Goal: Download file/media

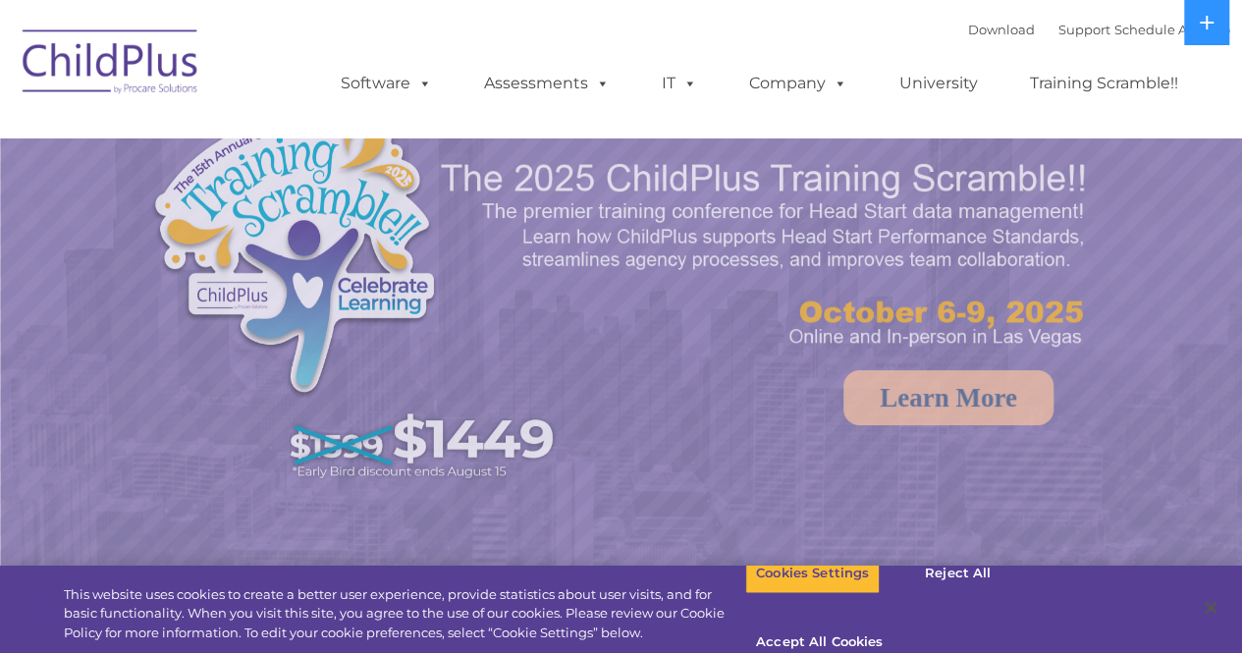
select select "MEDIUM"
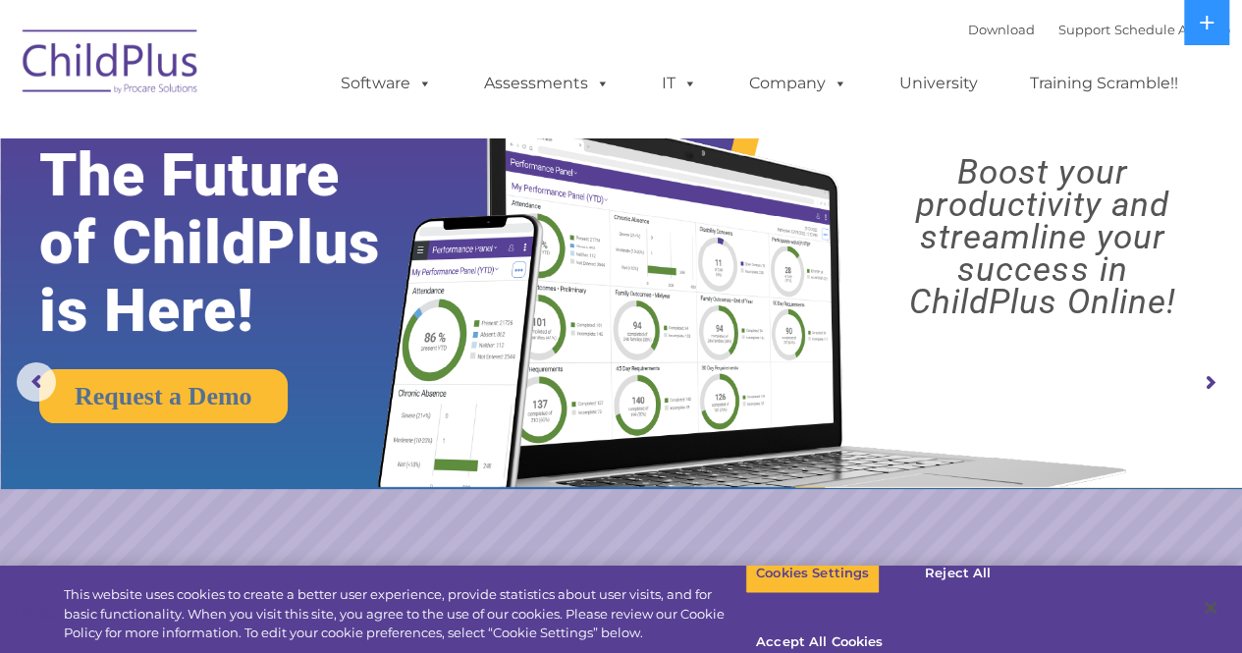
click at [162, 50] on img at bounding box center [111, 65] width 196 height 98
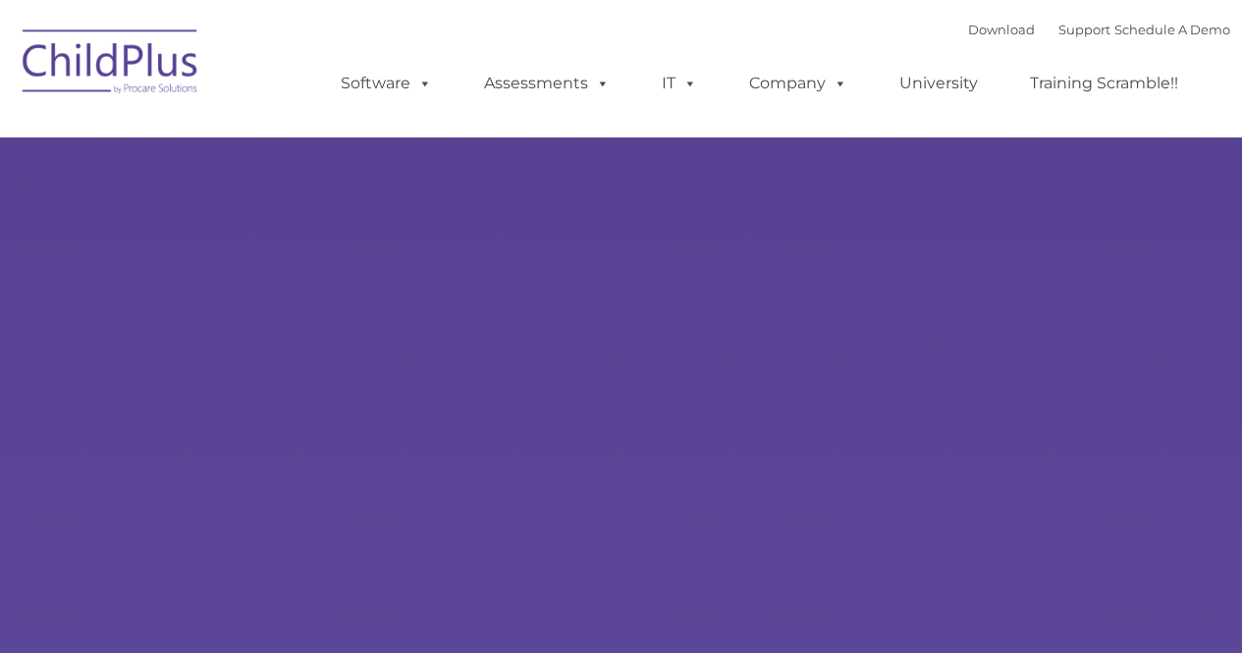
type input ""
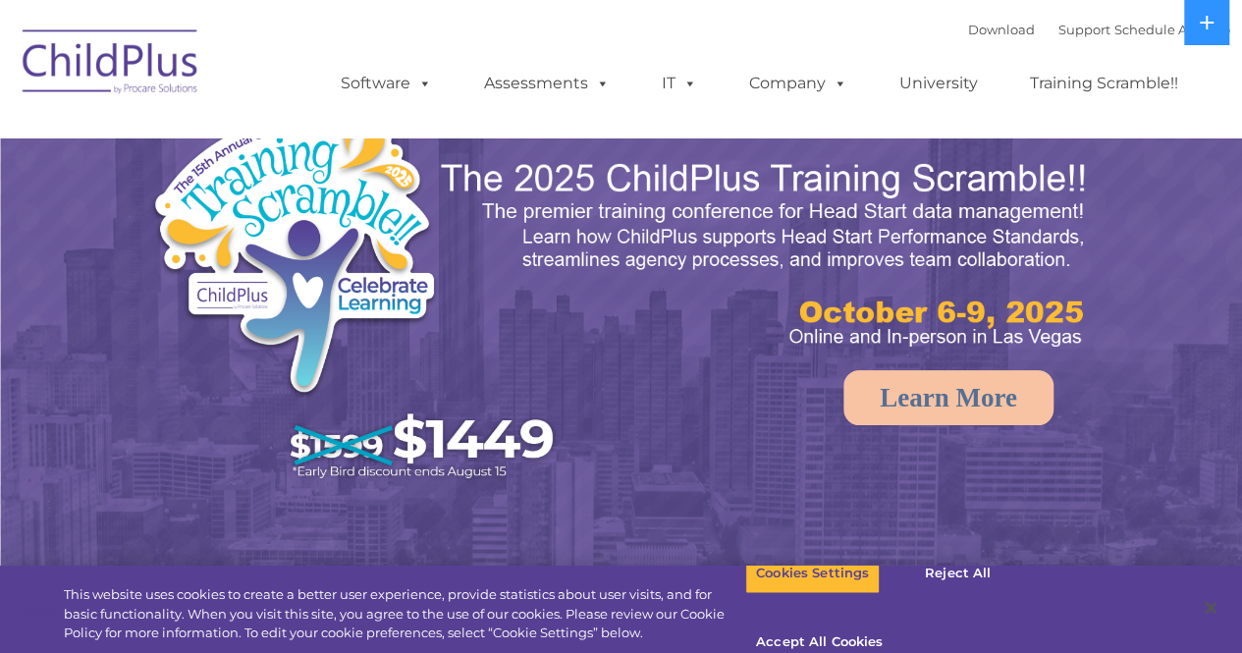
select select "MEDIUM"
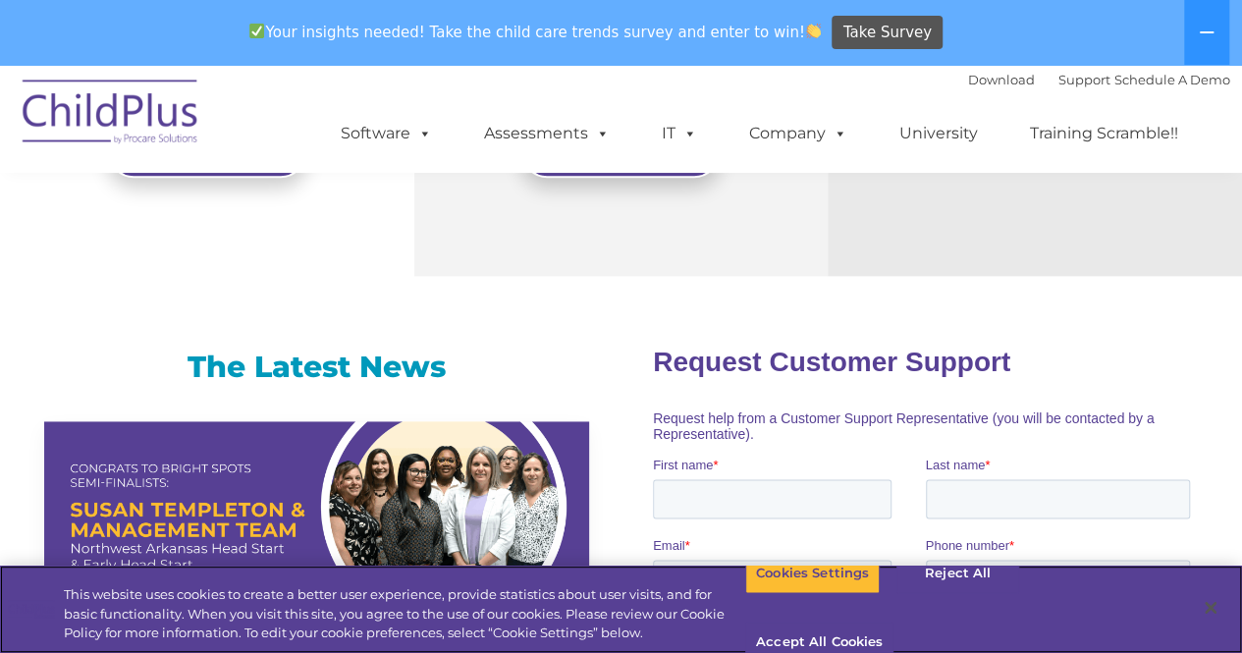
scroll to position [950, 0]
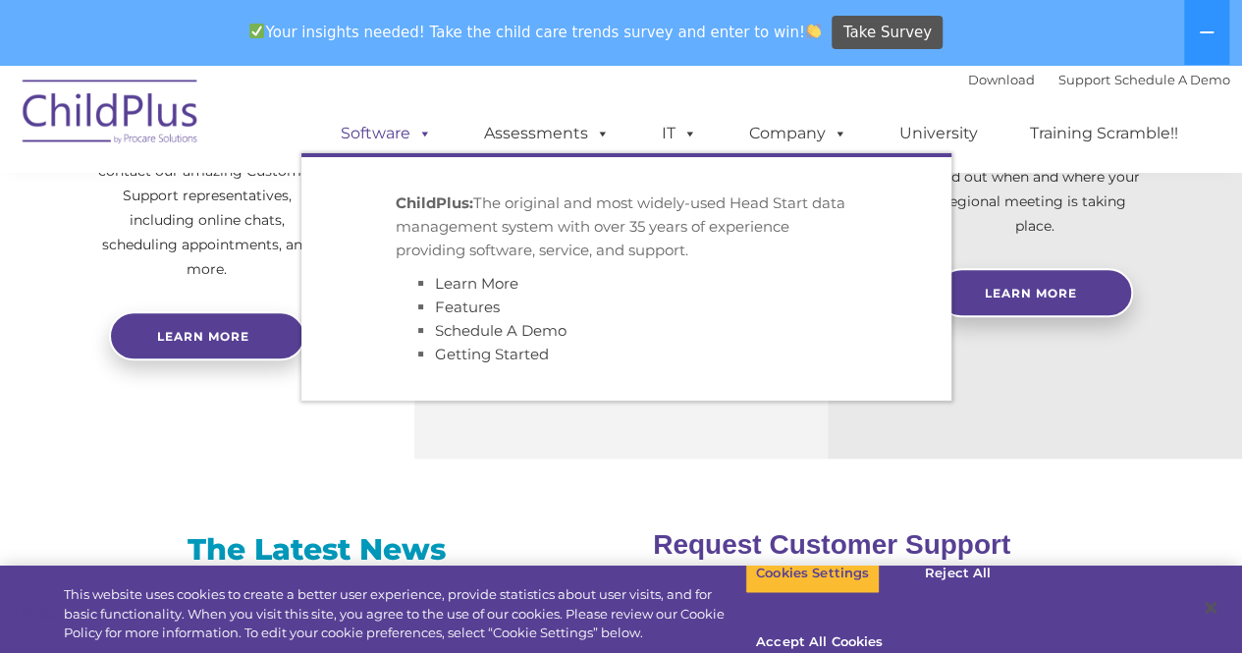
click at [425, 134] on span at bounding box center [421, 133] width 22 height 19
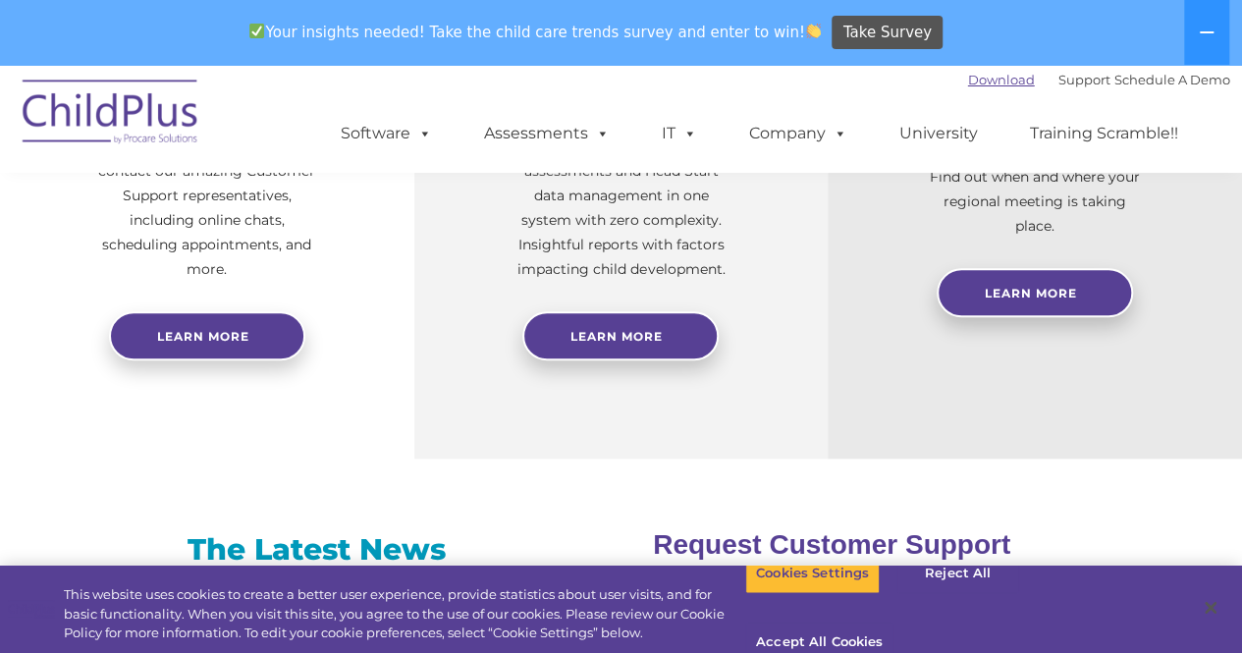
click at [981, 81] on link "Download" at bounding box center [1001, 80] width 67 height 16
